Goal: Transaction & Acquisition: Download file/media

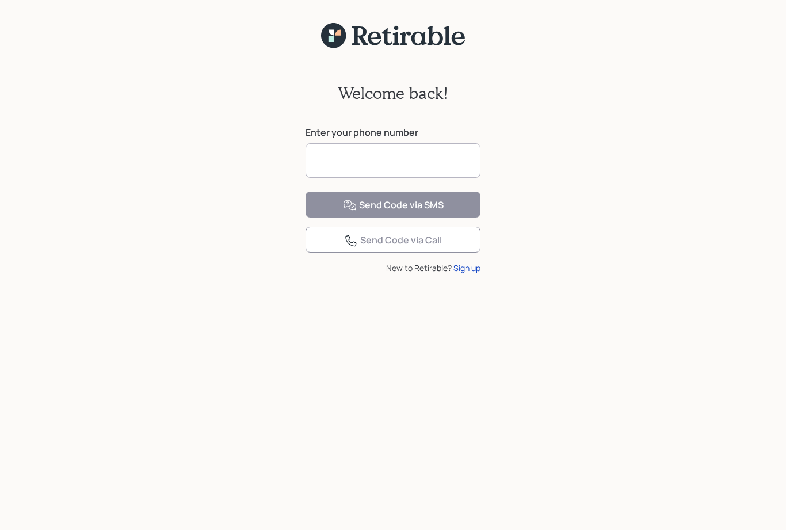
click at [417, 165] on input at bounding box center [392, 160] width 175 height 35
type input "**********"
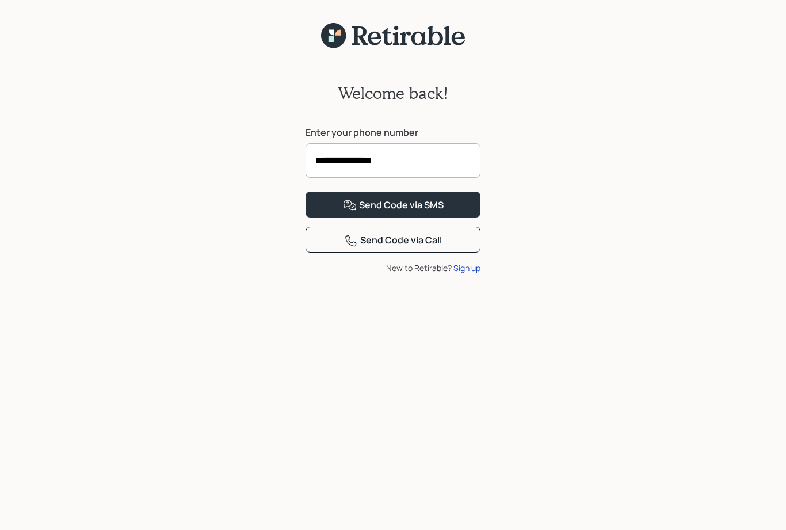
click at [449, 217] on button "Send Code via SMS" at bounding box center [392, 205] width 175 height 26
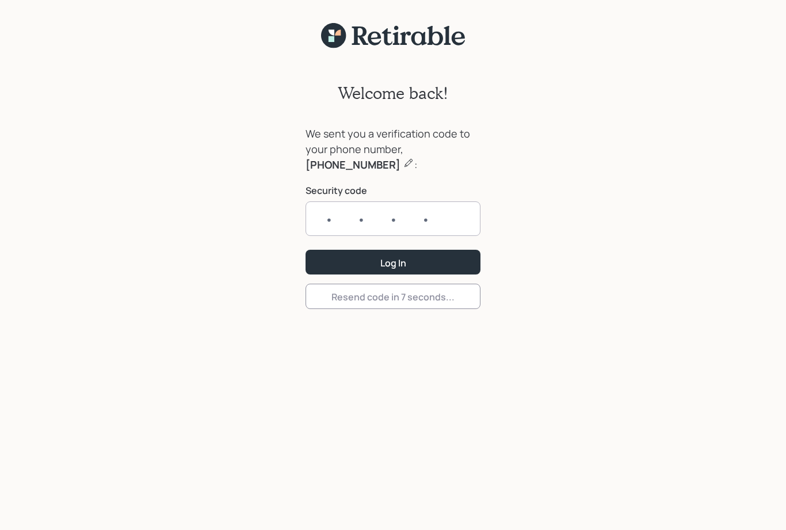
click at [330, 209] on input "text" at bounding box center [392, 218] width 175 height 35
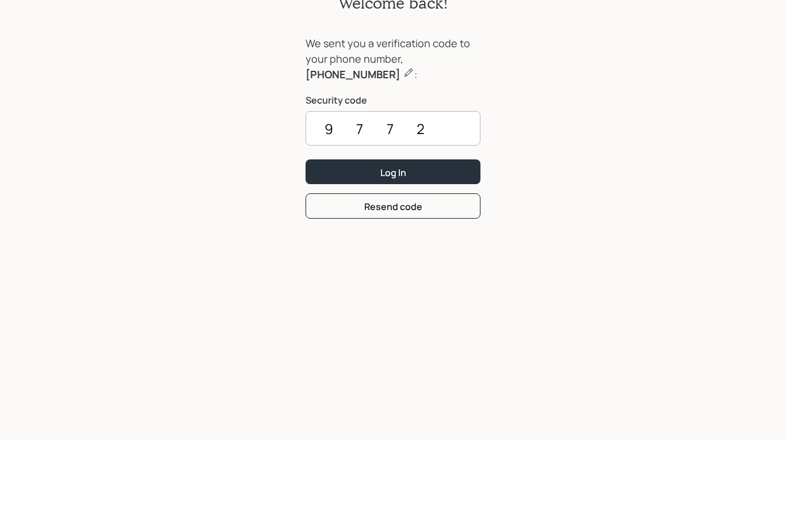
type input "9772"
click at [398, 257] on div "Log In" at bounding box center [393, 263] width 26 height 13
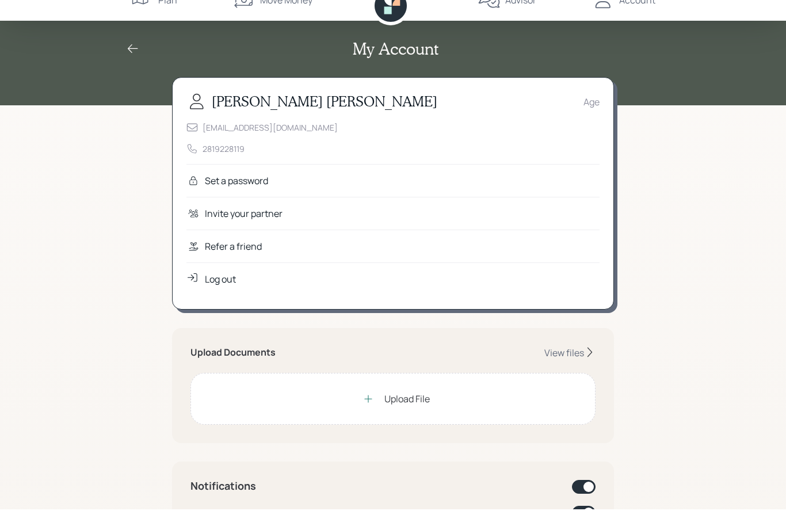
scroll to position [24, 0]
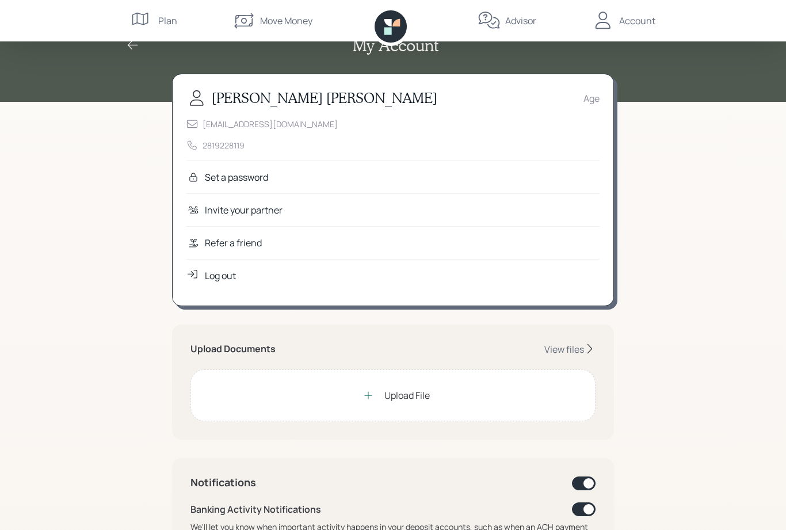
click at [562, 349] on div "View files" at bounding box center [564, 349] width 40 height 13
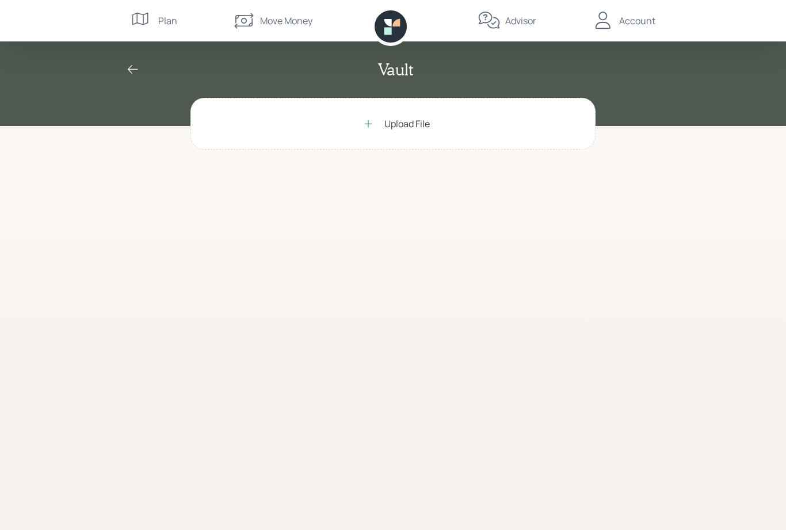
click at [372, 119] on icon at bounding box center [368, 124] width 12 height 12
click at [373, 120] on div at bounding box center [368, 123] width 23 height 23
click at [311, 216] on div "Scanning for viruses…" at bounding box center [307, 220] width 68 height 10
click at [236, 221] on div "WFServlet.pdf" at bounding box center [382, 218] width 347 height 14
